Goal: Use online tool/utility: Utilize a website feature to perform a specific function

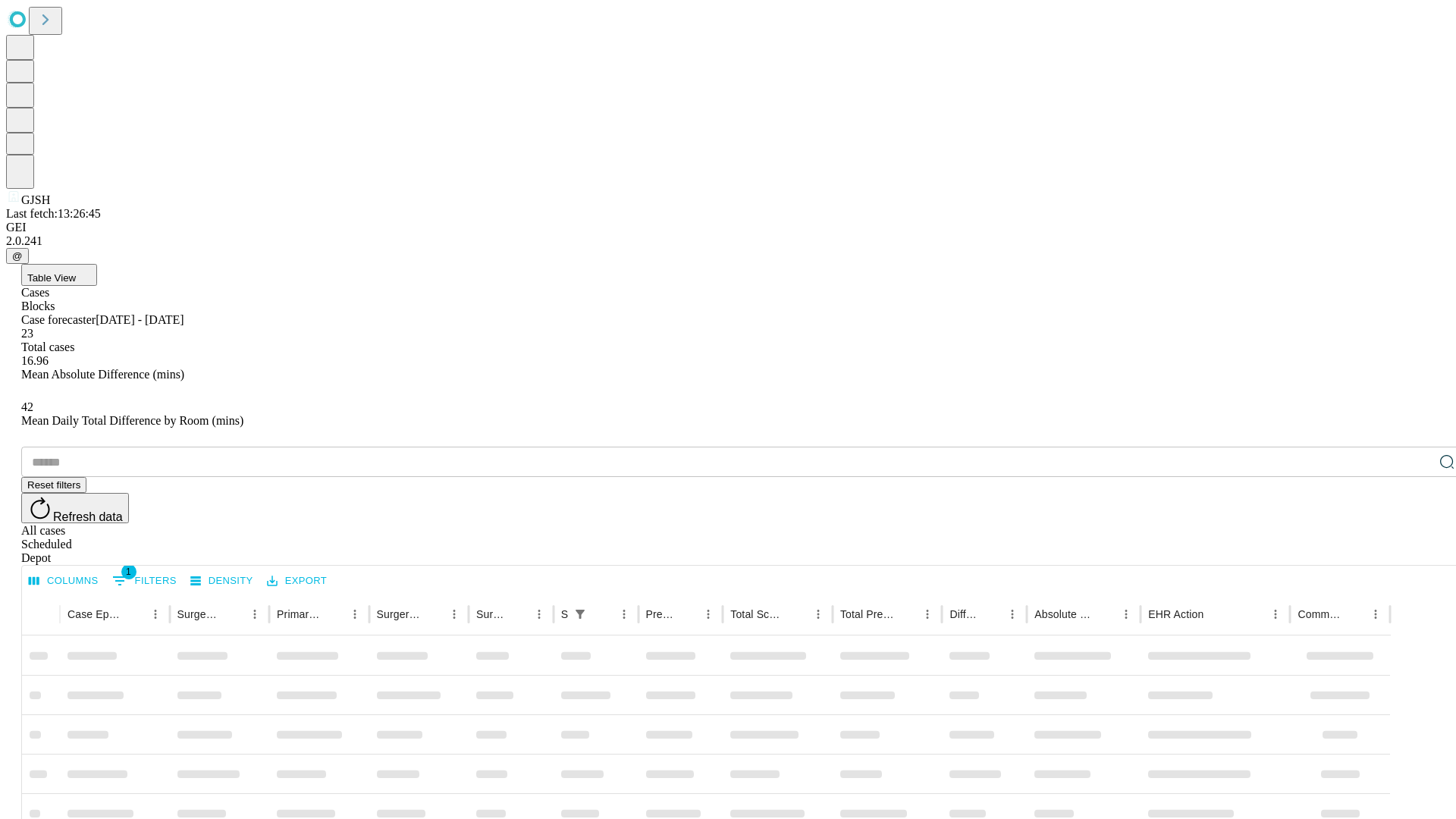
click at [76, 272] on span "Table View" at bounding box center [51, 277] width 49 height 11
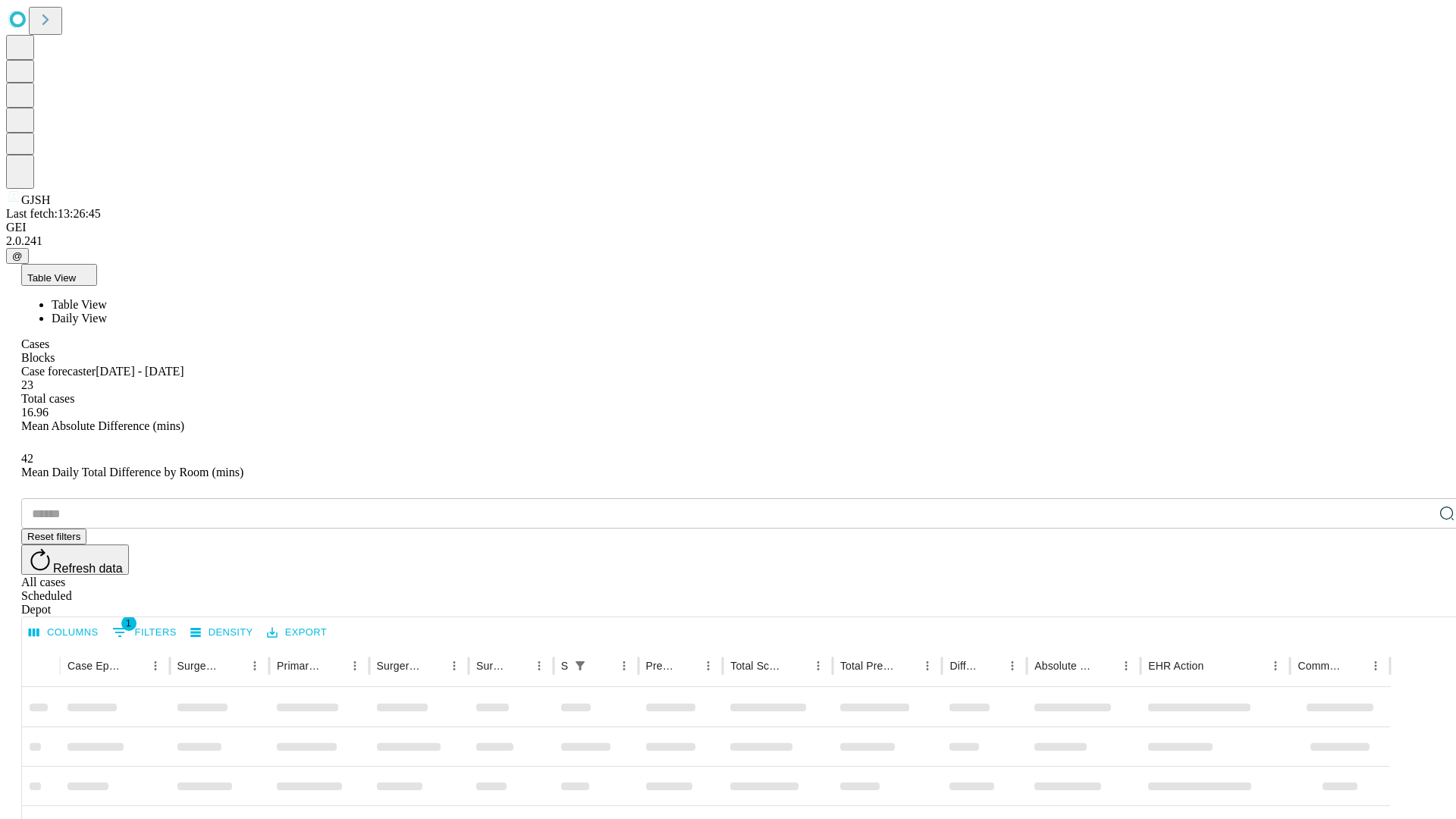
click at [107, 311] on span "Daily View" at bounding box center [79, 317] width 56 height 13
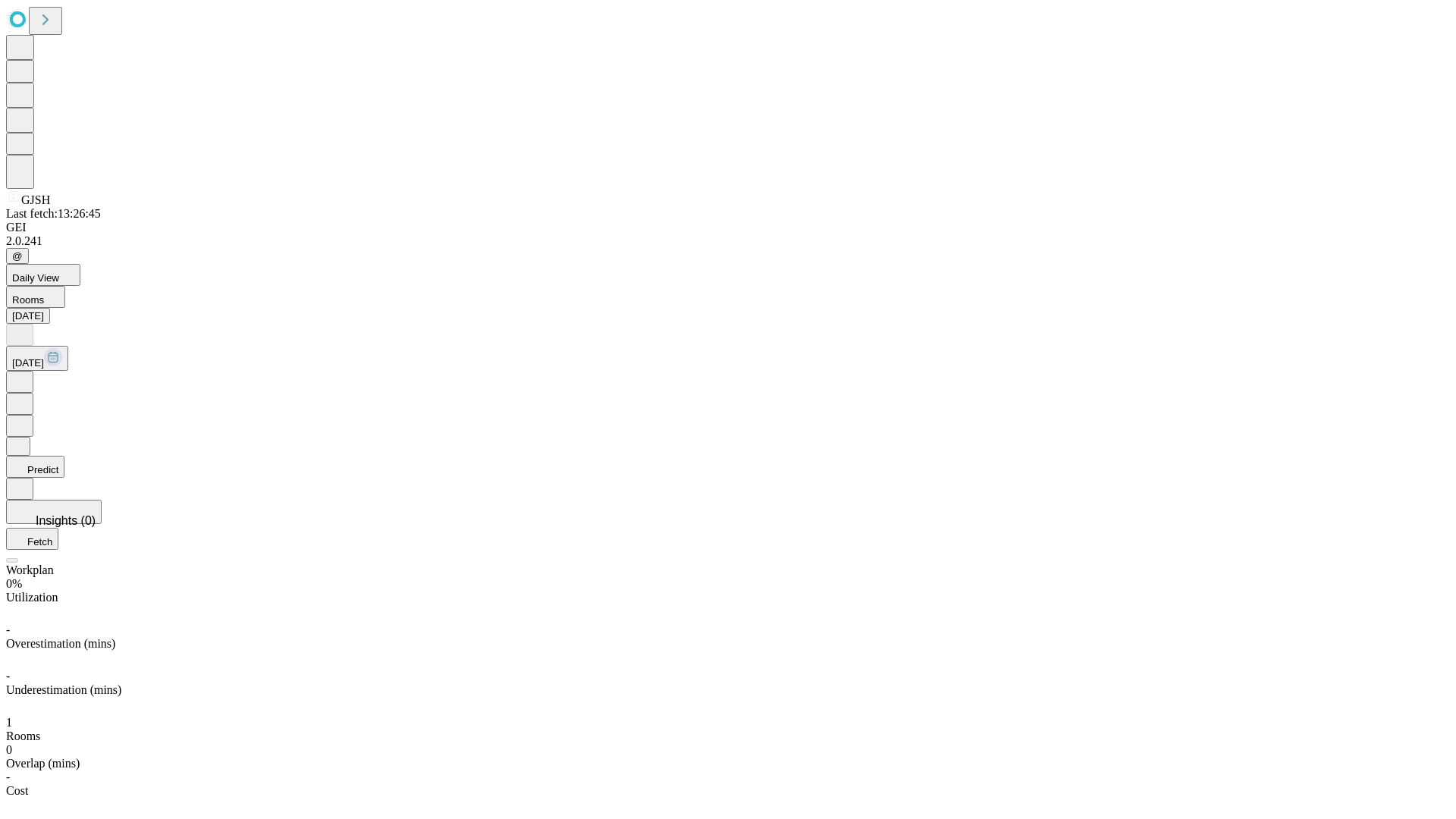
click at [64, 455] on button "Predict" at bounding box center [35, 466] width 58 height 22
